Goal: Task Accomplishment & Management: Manage account settings

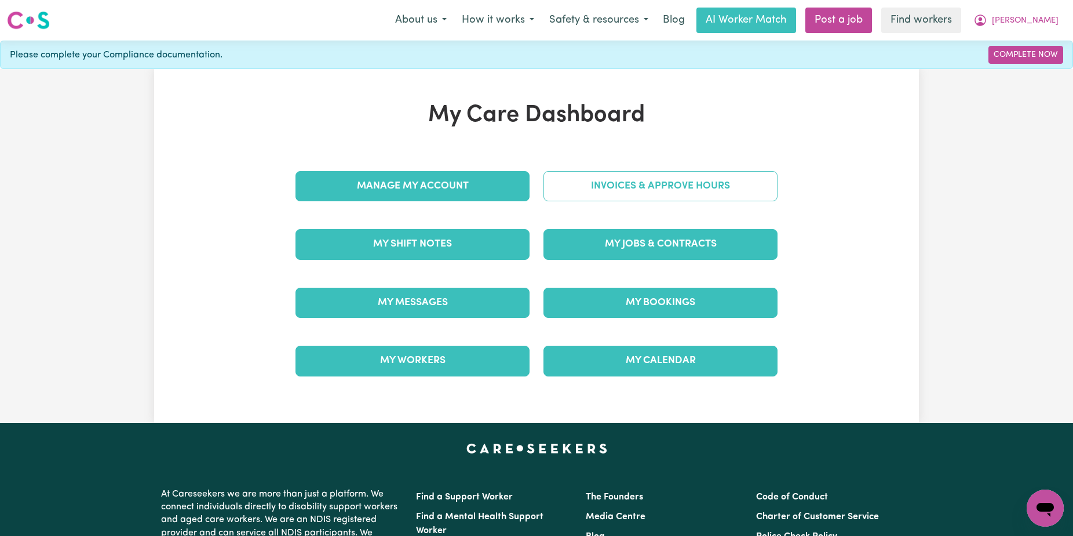
click at [693, 180] on link "Invoices & Approve Hours" at bounding box center [661, 186] width 234 height 30
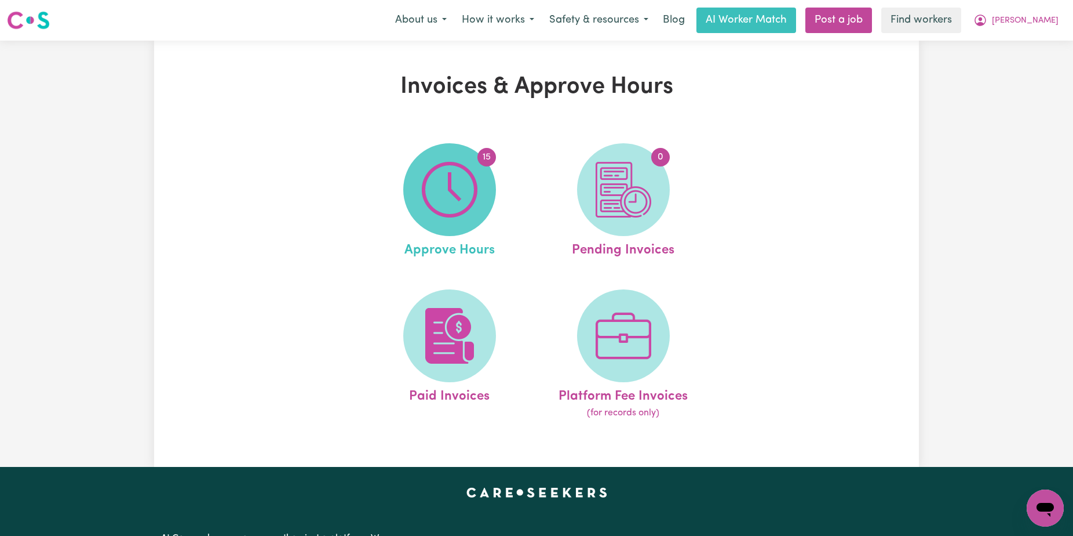
click at [442, 202] on img at bounding box center [450, 190] width 56 height 56
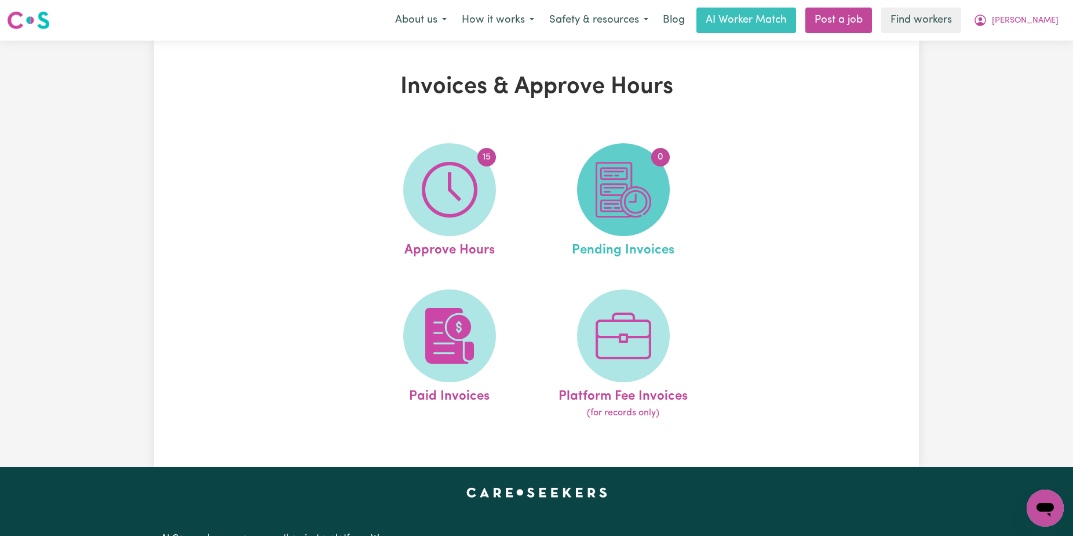
click at [597, 212] on img at bounding box center [624, 190] width 56 height 56
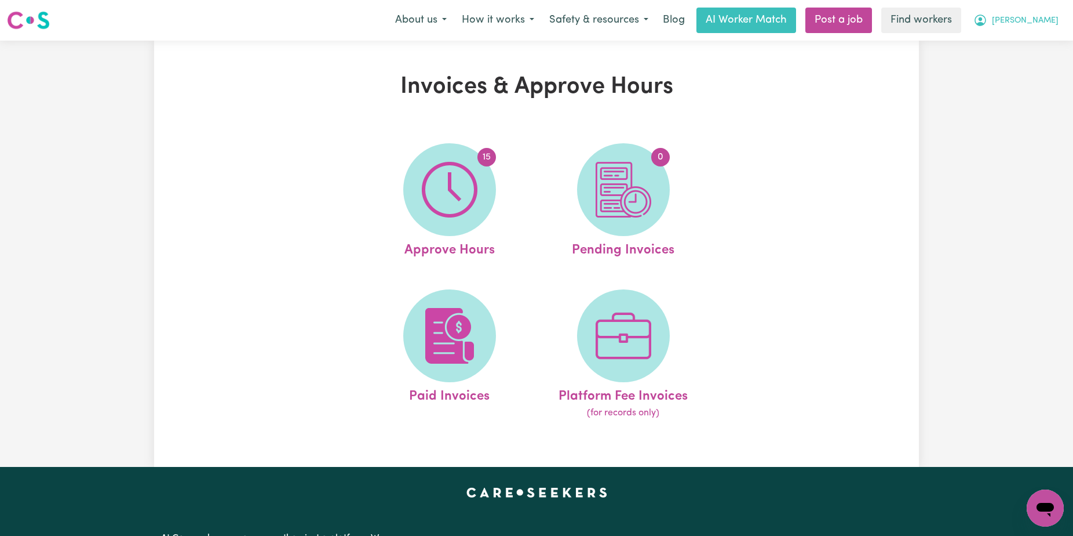
click at [1049, 28] on button "[PERSON_NAME]" at bounding box center [1016, 20] width 100 height 24
click at [1028, 63] on link "Logout" at bounding box center [1020, 67] width 92 height 22
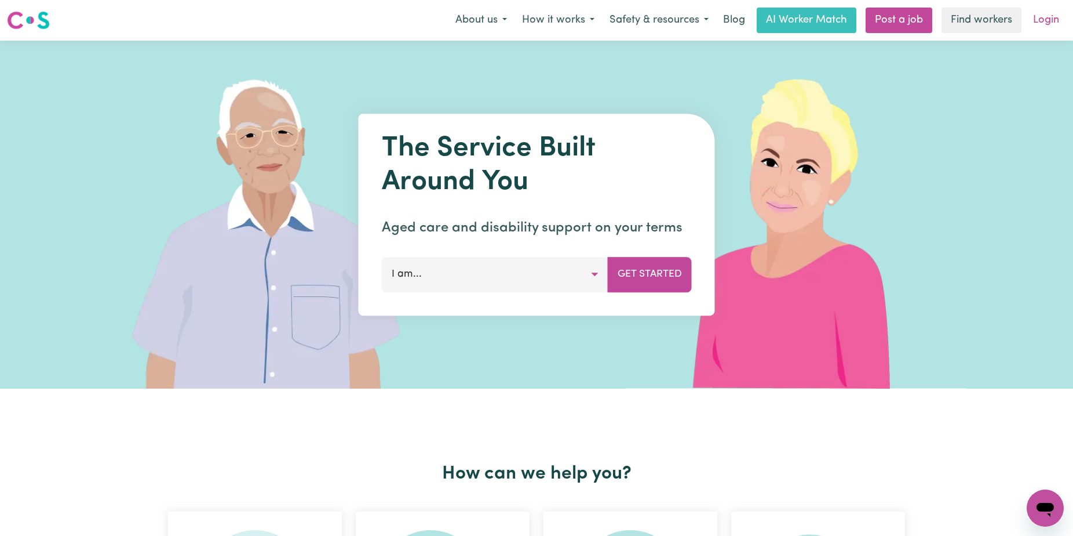
click at [1042, 17] on link "Login" at bounding box center [1047, 21] width 40 height 26
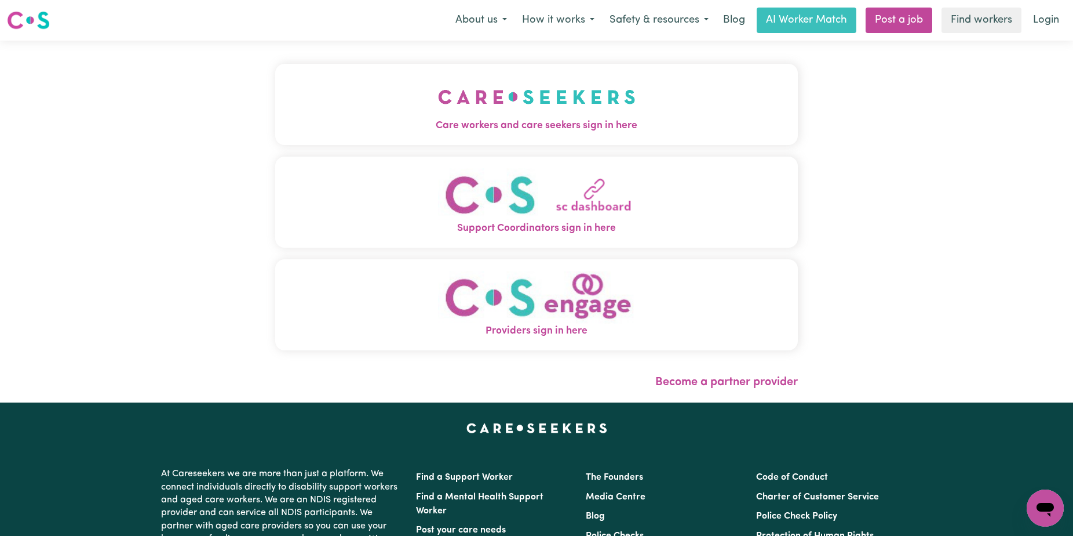
click at [438, 77] on img "Care workers and care seekers sign in here" at bounding box center [537, 96] width 198 height 43
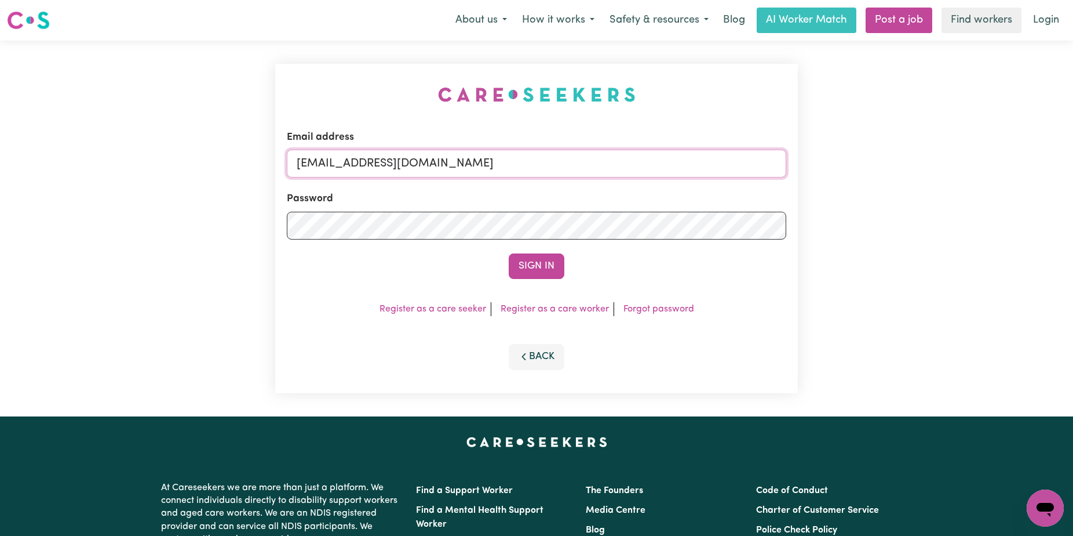
drag, startPoint x: 639, startPoint y: 166, endPoint x: 356, endPoint y: 163, distance: 283.5
click at [356, 163] on input "[EMAIL_ADDRESS][DOMAIN_NAME]" at bounding box center [537, 164] width 500 height 28
paste input "AnnaPorrecaYS"
type input "[EMAIL_ADDRESS][DOMAIN_NAME]"
click at [509, 253] on button "Sign In" at bounding box center [537, 266] width 56 height 26
